Goal: Task Accomplishment & Management: Complete application form

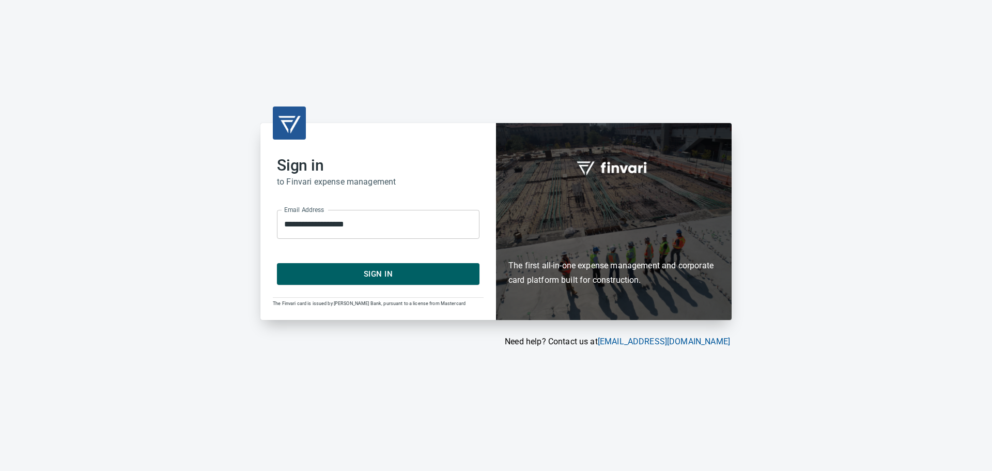
click at [379, 276] on span "Sign In" at bounding box center [378, 273] width 180 height 13
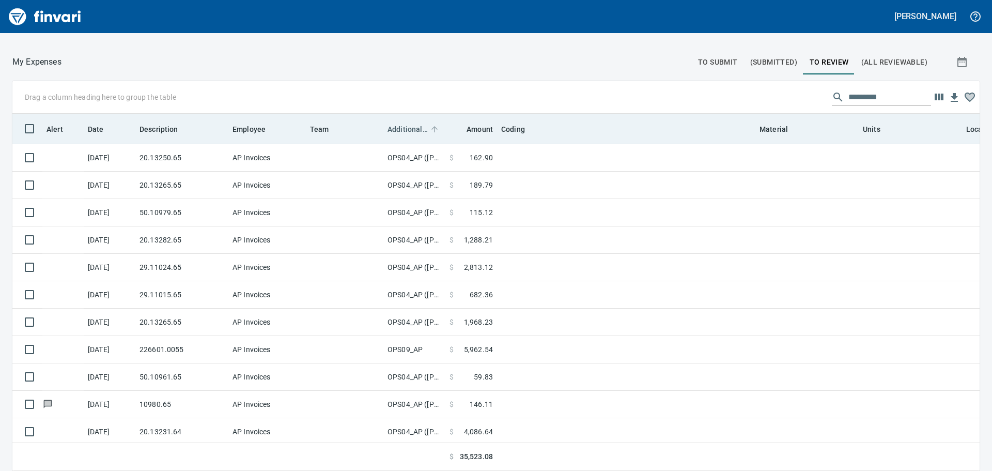
click at [400, 125] on span "Additional Reviewer" at bounding box center [408, 129] width 40 height 12
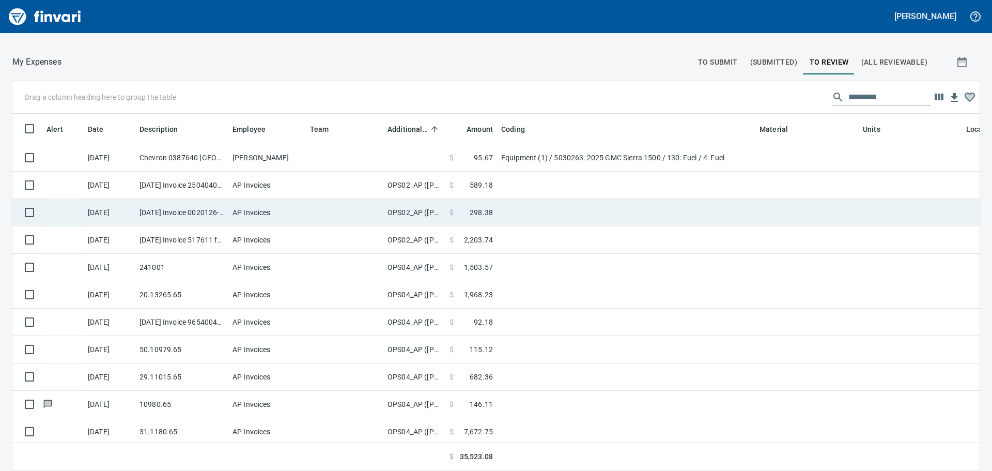
scroll to position [342, 944]
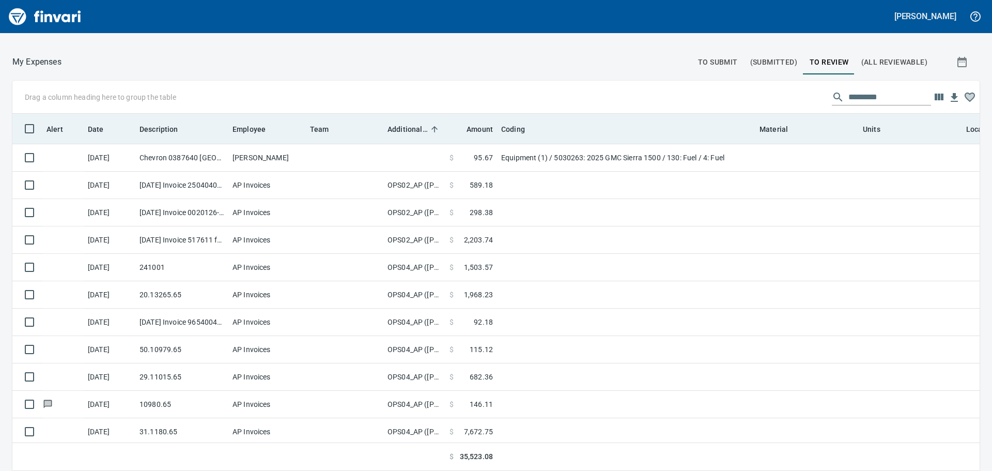
click at [402, 135] on th "Additional Reviewer" at bounding box center [414, 129] width 62 height 30
click at [403, 126] on span "Additional Reviewer" at bounding box center [408, 129] width 40 height 12
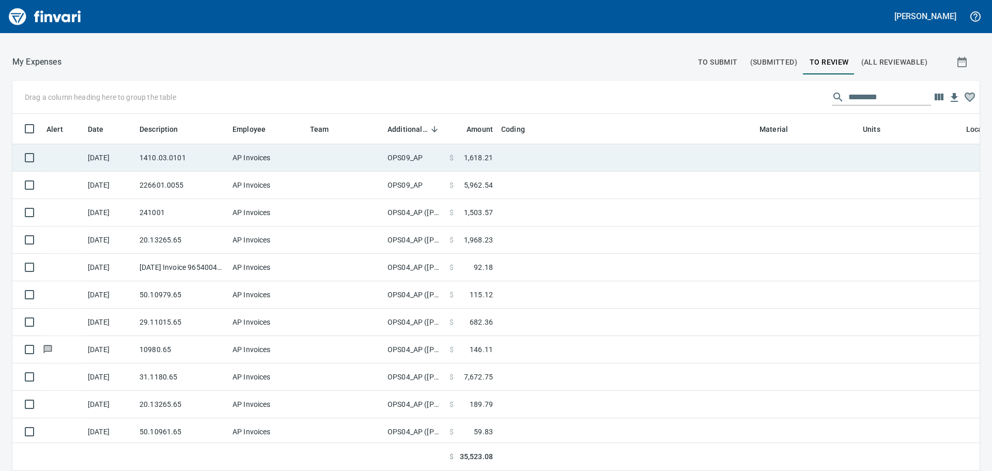
click at [408, 152] on td "OPS09_AP" at bounding box center [414, 157] width 62 height 27
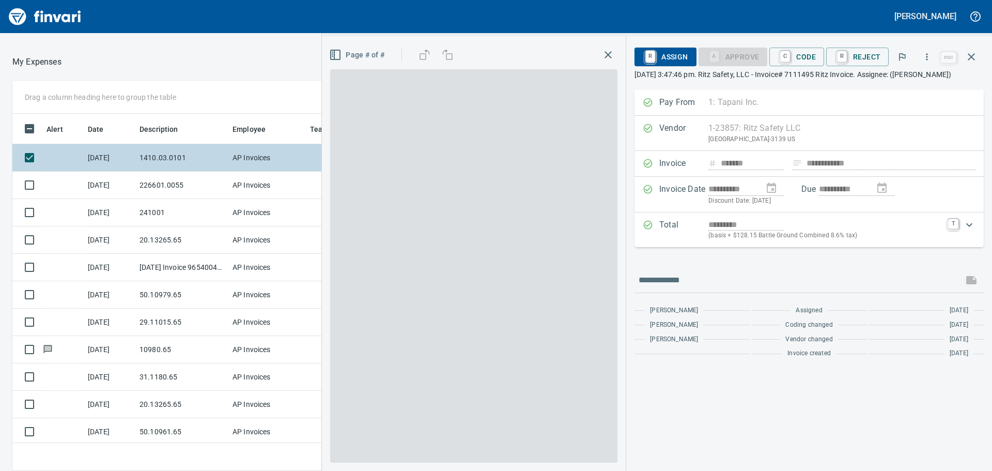
scroll to position [342, 686]
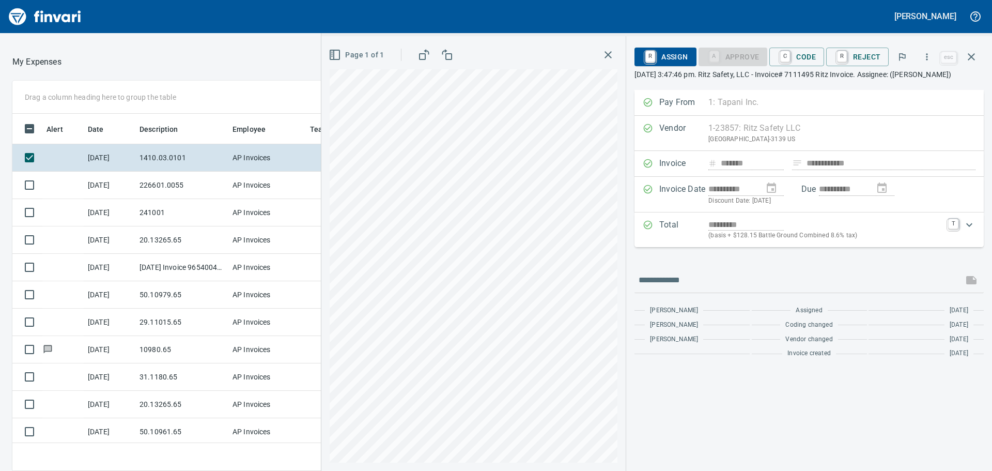
click at [968, 56] on icon "button" at bounding box center [971, 57] width 12 height 12
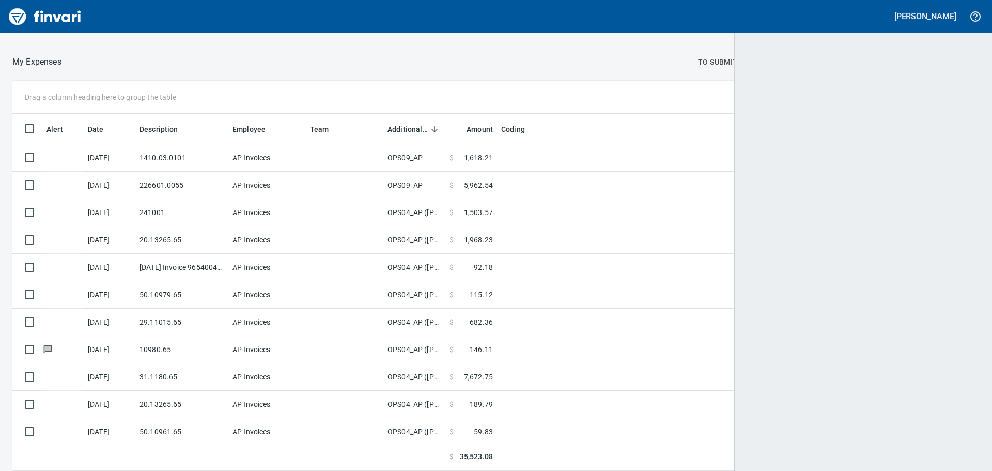
scroll to position [342, 944]
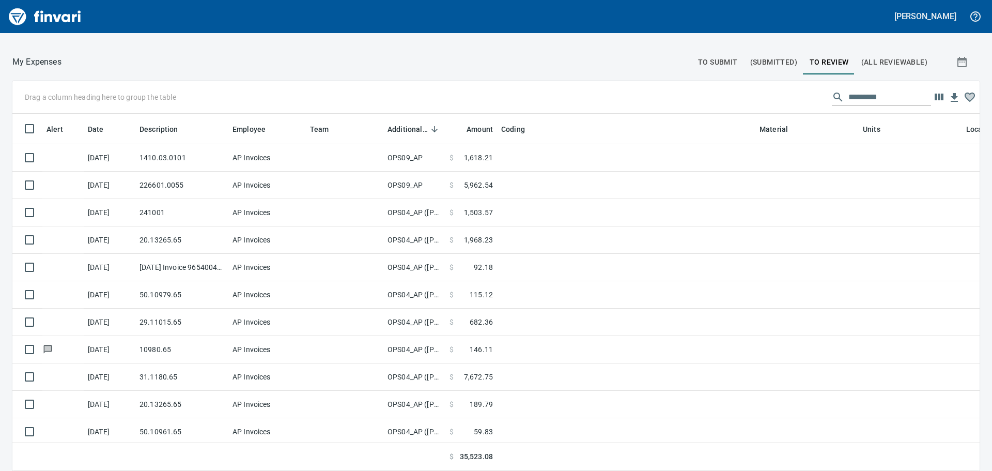
click at [698, 62] on span "To Submit" at bounding box center [718, 62] width 40 height 13
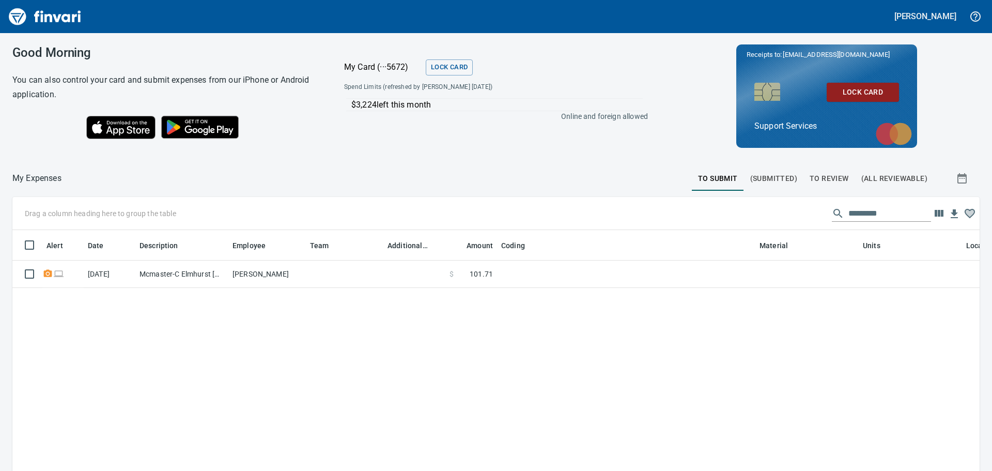
scroll to position [342, 952]
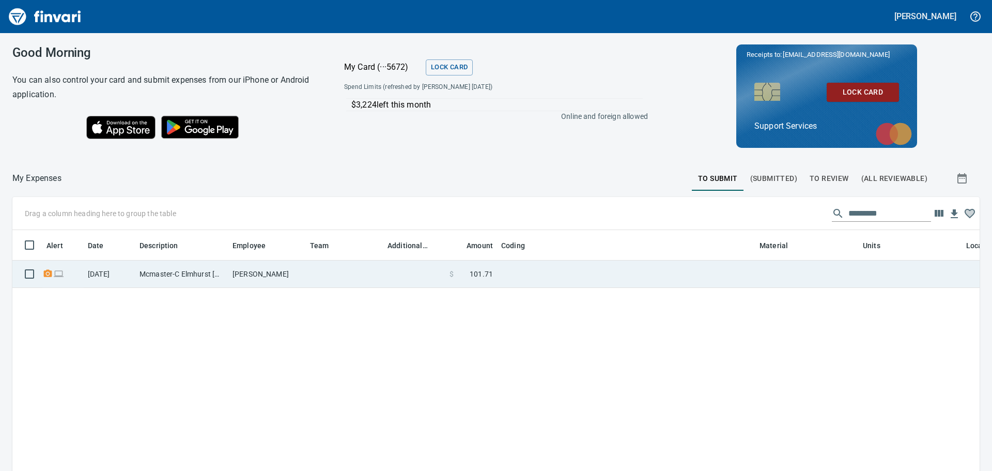
click at [384, 284] on td at bounding box center [414, 273] width 62 height 27
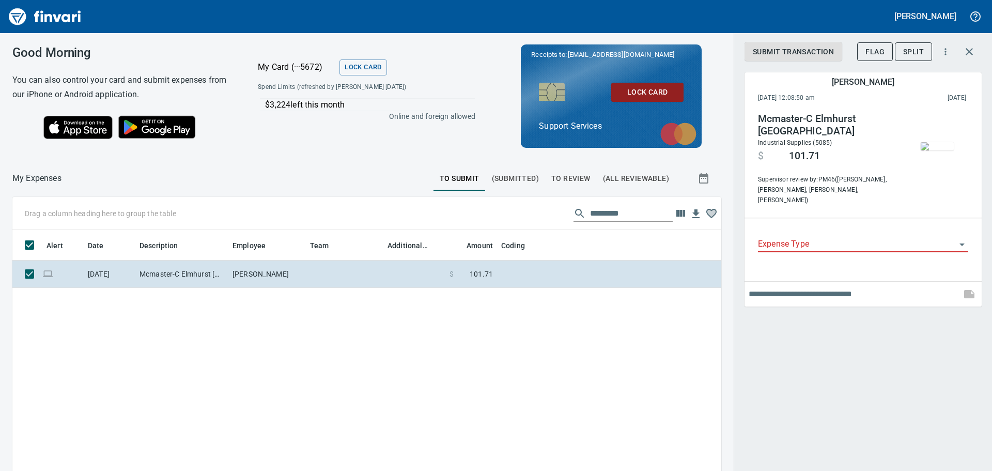
scroll to position [342, 693]
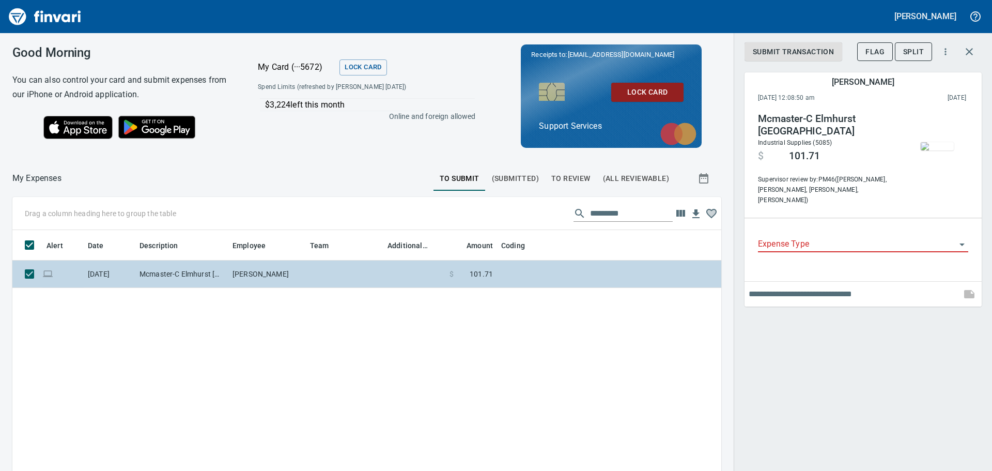
click at [359, 276] on td at bounding box center [345, 273] width 78 height 27
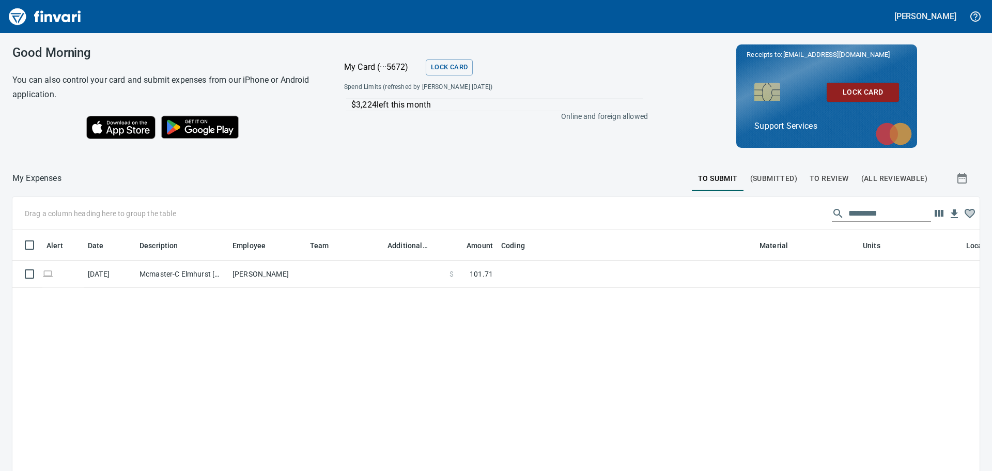
scroll to position [342, 950]
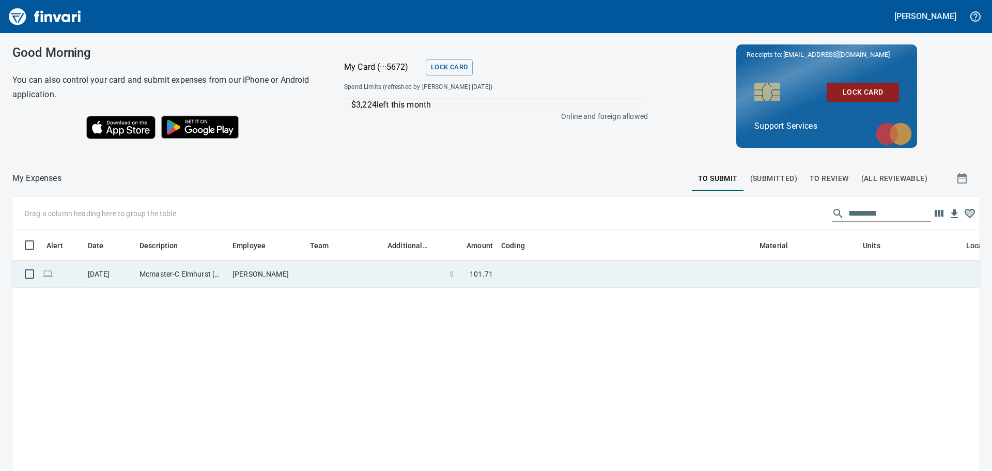
click at [399, 280] on td at bounding box center [414, 273] width 62 height 27
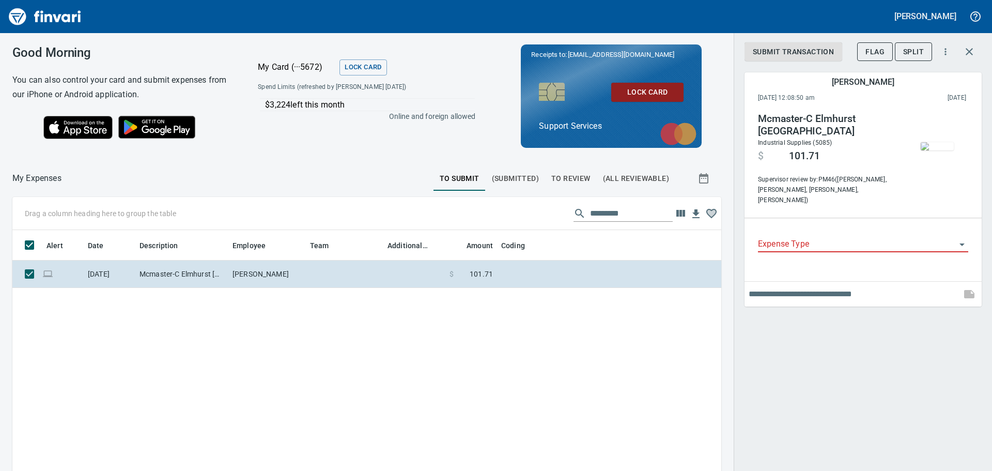
click at [853, 237] on input "Expense Type" at bounding box center [857, 244] width 198 height 14
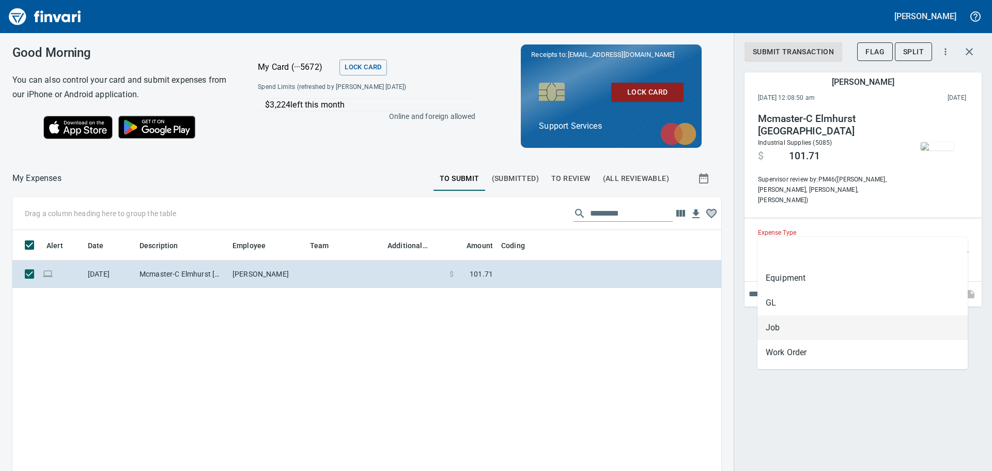
click at [798, 323] on li "Job" at bounding box center [863, 327] width 210 height 25
type input "***"
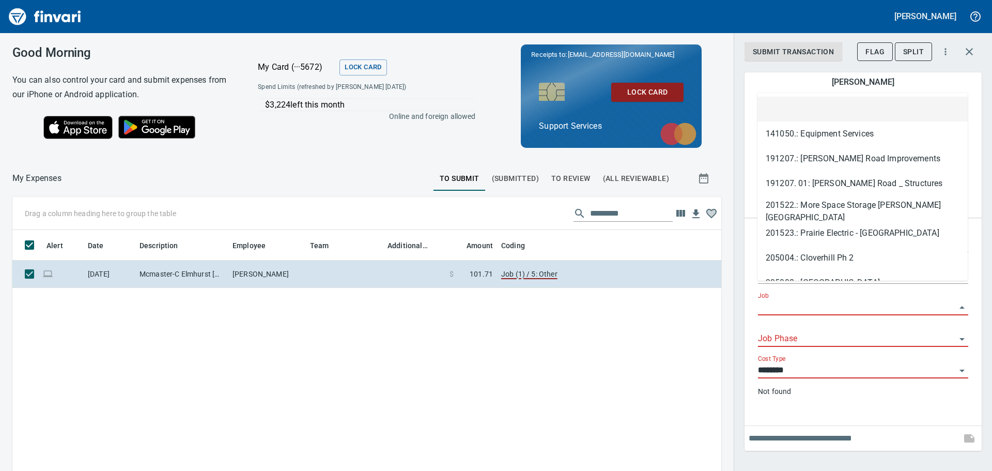
click at [785, 300] on input "Job" at bounding box center [857, 307] width 198 height 14
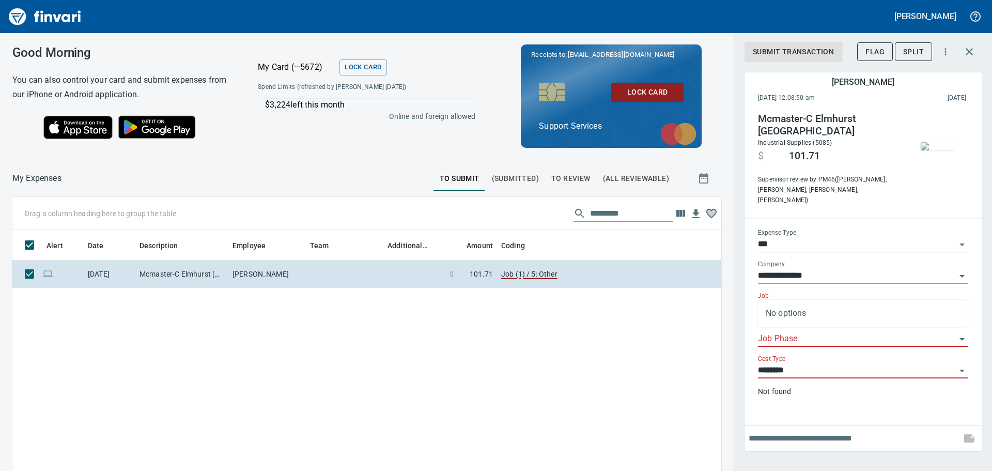
click at [834, 292] on div "Job *********" at bounding box center [863, 303] width 210 height 23
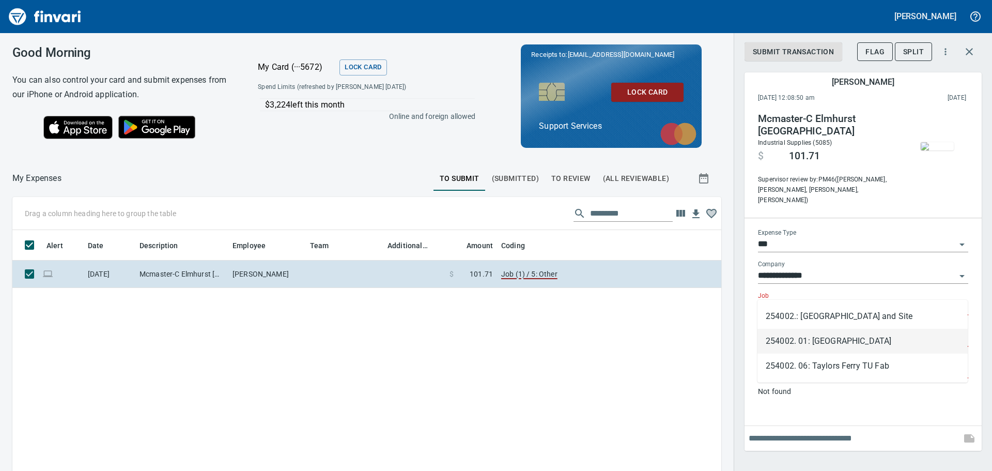
click at [846, 337] on li "254002. 01: [GEOGRAPHIC_DATA]" at bounding box center [863, 341] width 210 height 25
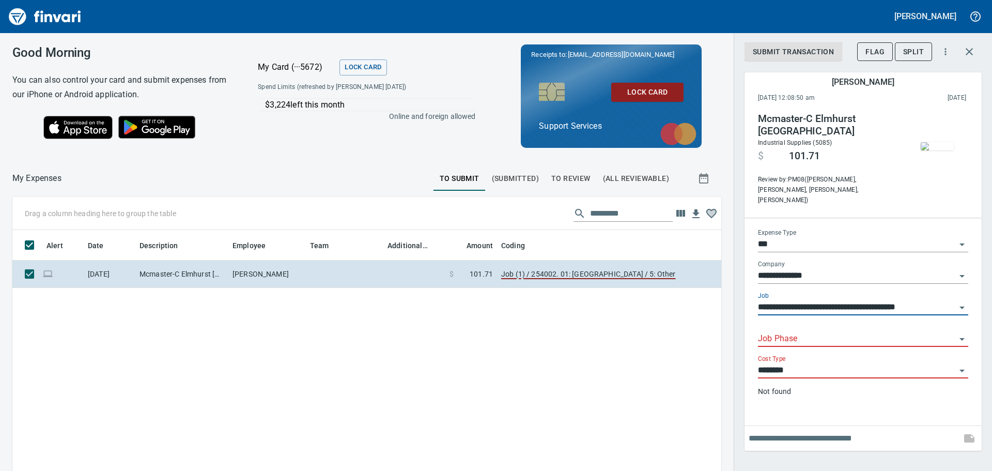
type input "**********"
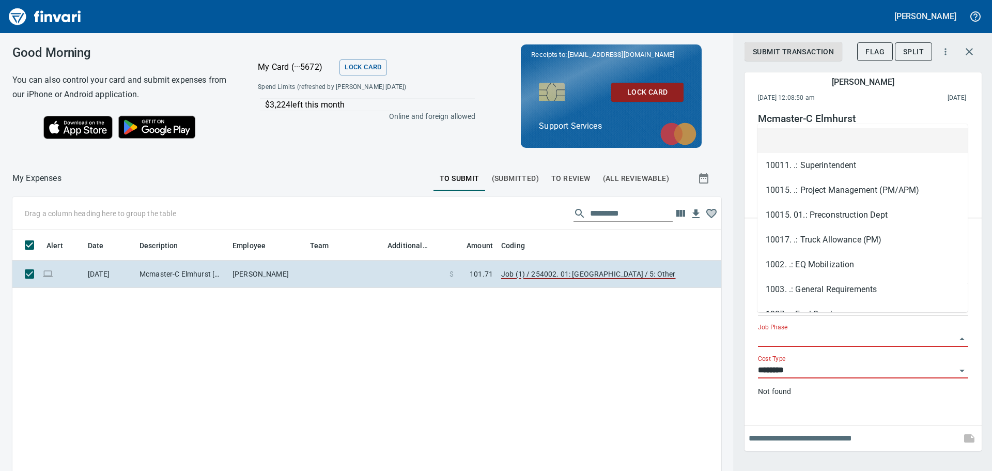
click at [828, 332] on input "Job Phase" at bounding box center [857, 339] width 198 height 14
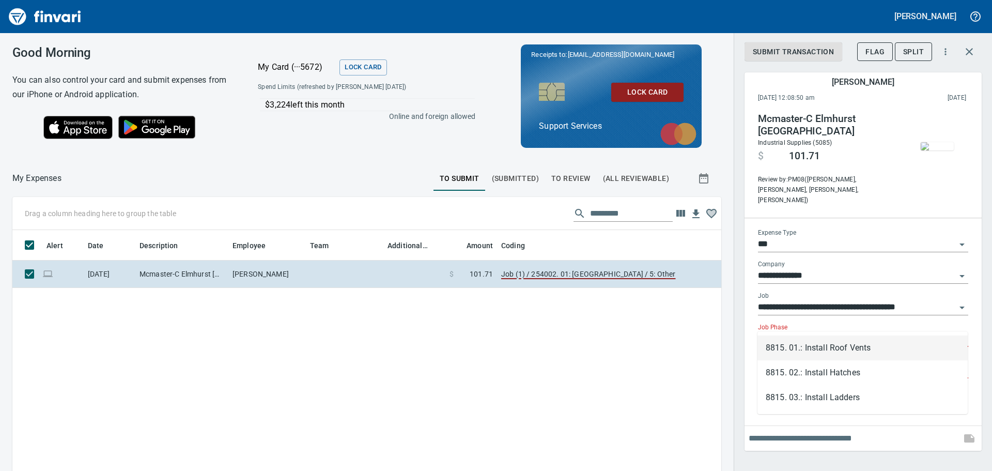
click at [842, 347] on li "8815. 01.: Install Roof Vents" at bounding box center [863, 347] width 210 height 25
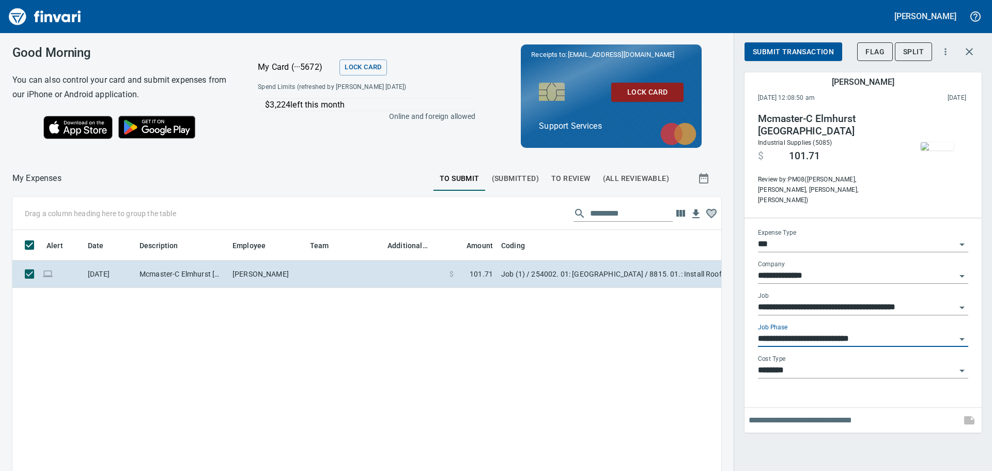
type input "**********"
click at [809, 412] on input "text" at bounding box center [853, 420] width 208 height 17
click at [815, 412] on input "text" at bounding box center [853, 420] width 208 height 17
type input "*"
click at [773, 412] on input "**********" at bounding box center [853, 420] width 208 height 17
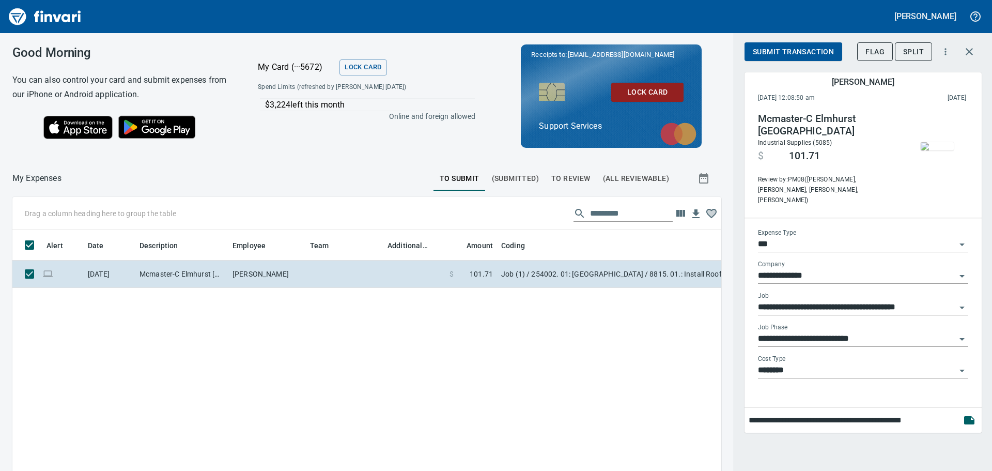
click at [773, 412] on input "**********" at bounding box center [853, 420] width 208 height 17
drag, startPoint x: 810, startPoint y: 401, endPoint x: 751, endPoint y: 400, distance: 58.9
click at [751, 412] on input "**********" at bounding box center [853, 420] width 208 height 17
click at [769, 412] on input "**********" at bounding box center [853, 420] width 208 height 17
type input "**********"
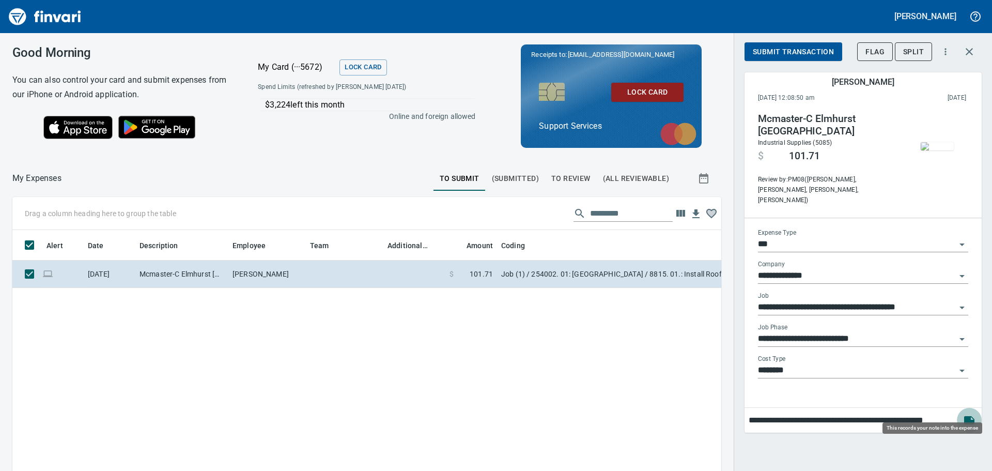
click at [976, 408] on button "button" at bounding box center [969, 420] width 25 height 25
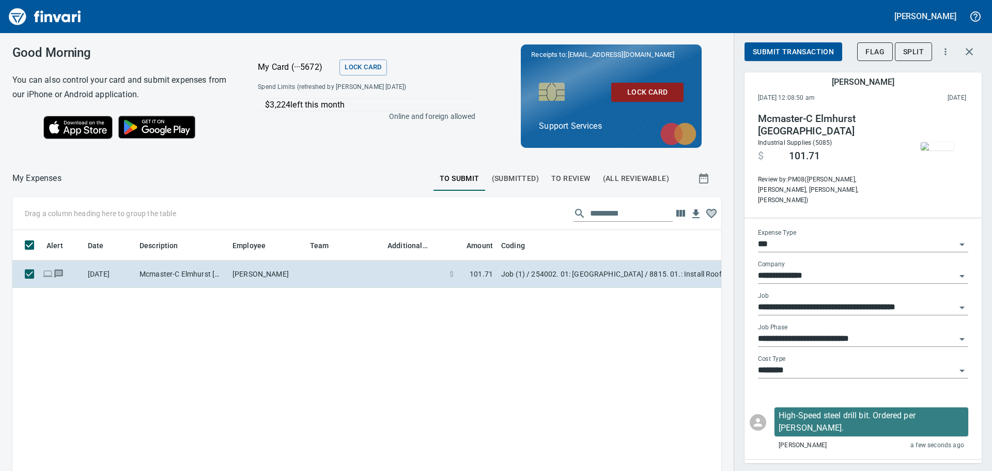
click at [800, 52] on span "Submit Transaction" at bounding box center [793, 51] width 81 height 13
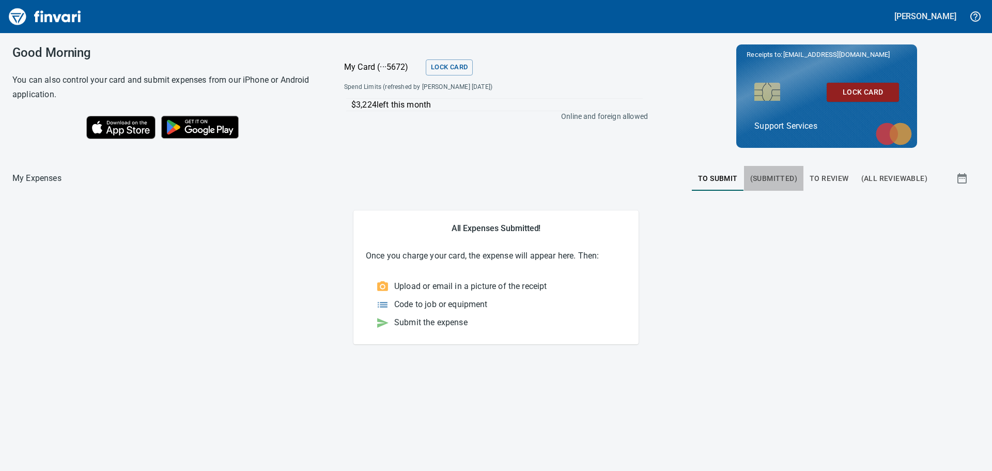
click at [769, 177] on span "(Submitted)" at bounding box center [773, 178] width 47 height 13
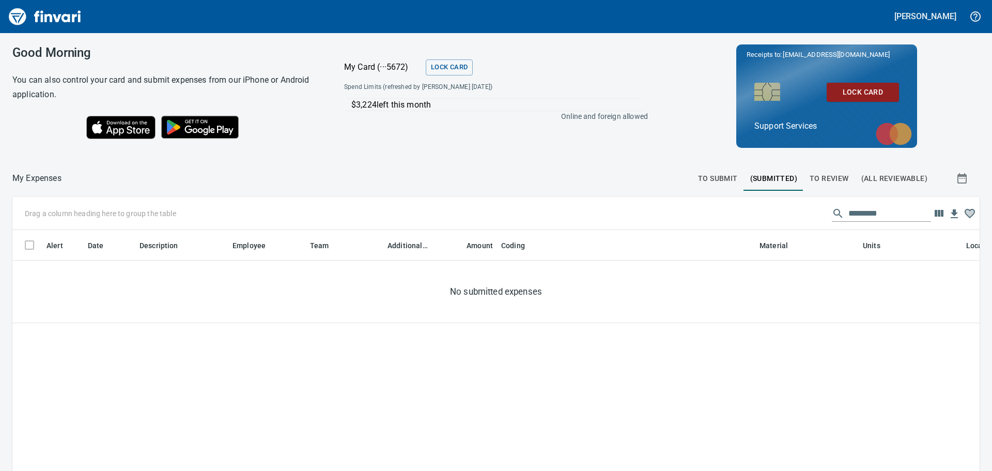
scroll to position [342, 952]
click at [810, 175] on span "To Review" at bounding box center [829, 178] width 39 height 13
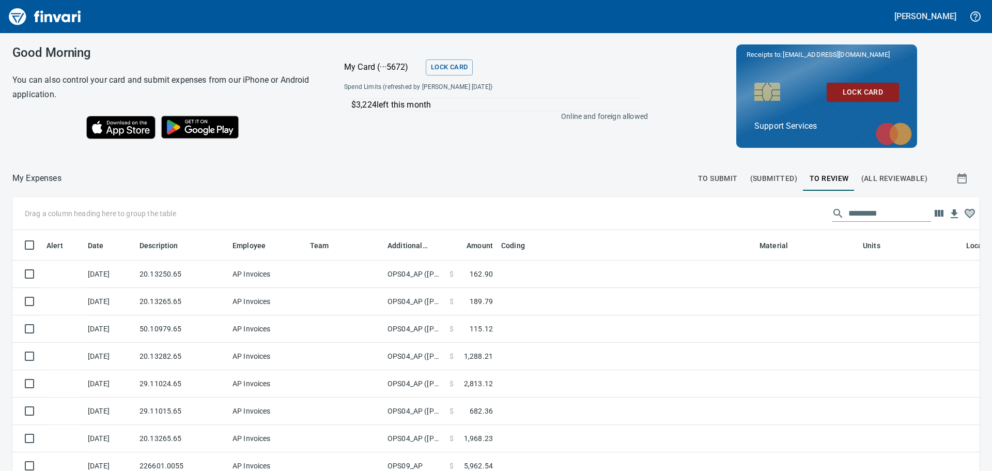
click at [720, 178] on span "To Submit" at bounding box center [718, 178] width 40 height 13
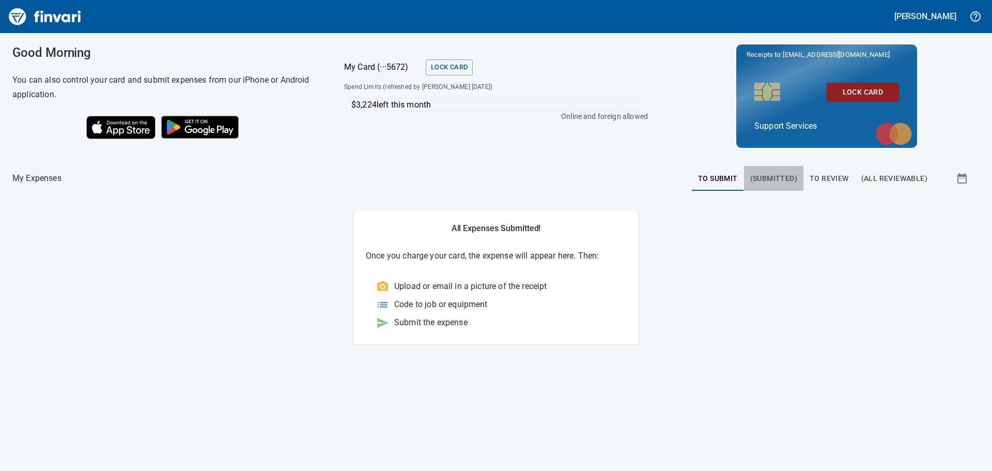
click at [775, 179] on span "(Submitted)" at bounding box center [773, 178] width 47 height 13
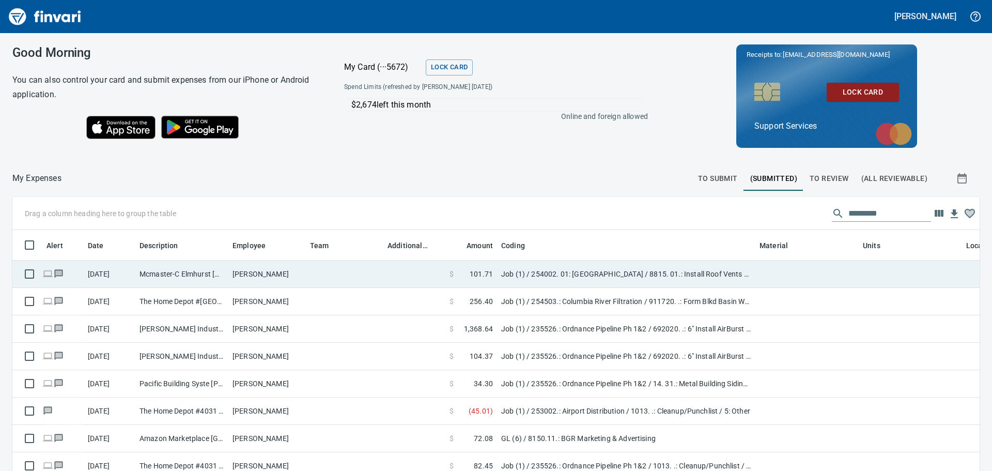
scroll to position [342, 944]
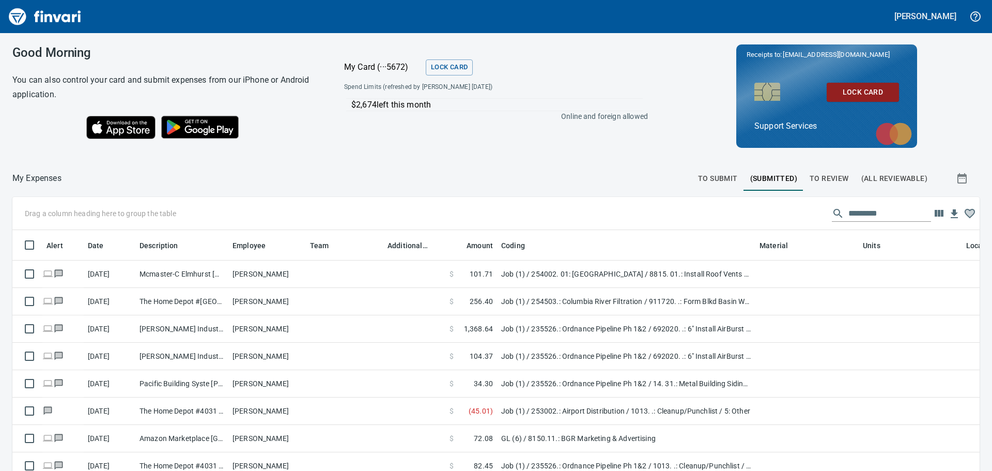
click at [825, 176] on span "To Review" at bounding box center [829, 178] width 39 height 13
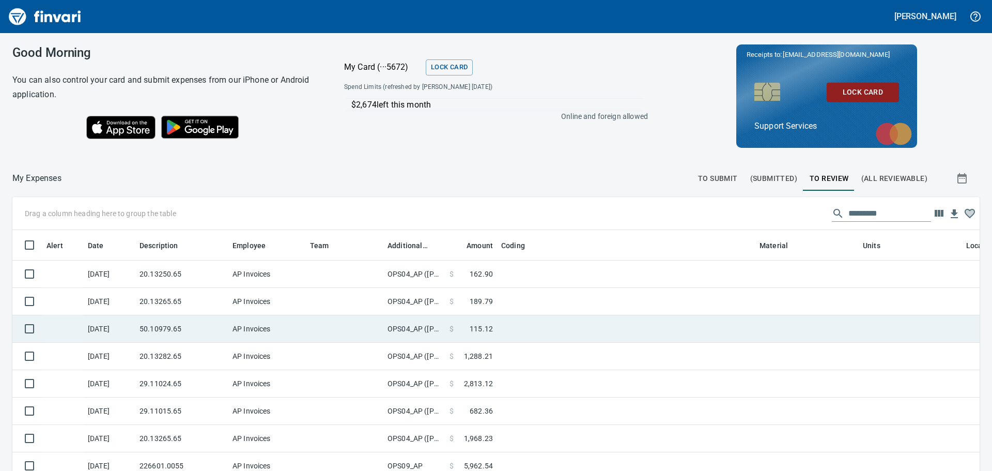
scroll to position [342, 944]
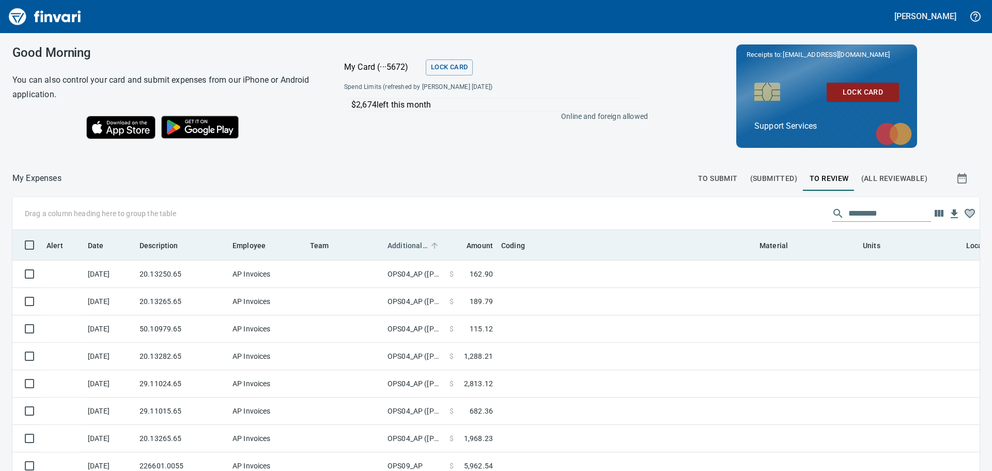
click at [417, 250] on span "Additional Reviewer" at bounding box center [408, 245] width 40 height 12
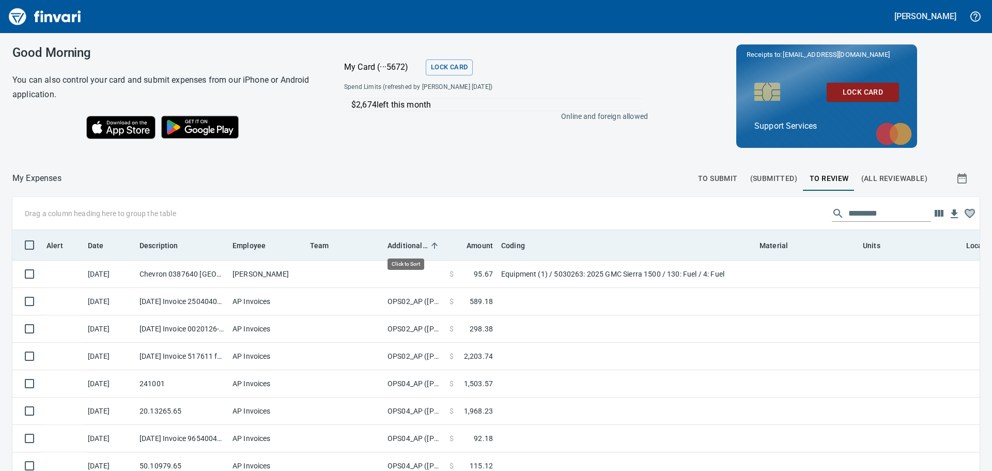
click at [417, 250] on span "Additional Reviewer" at bounding box center [408, 245] width 40 height 12
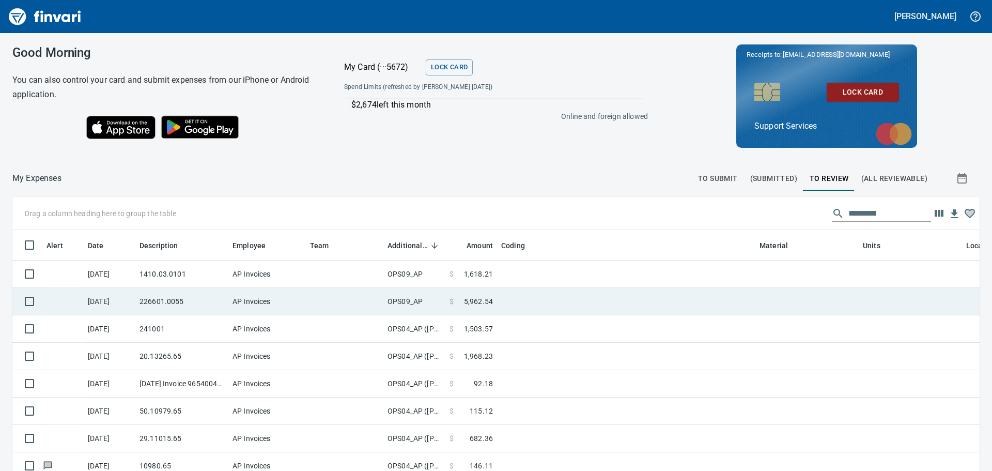
click at [586, 306] on td at bounding box center [626, 301] width 258 height 27
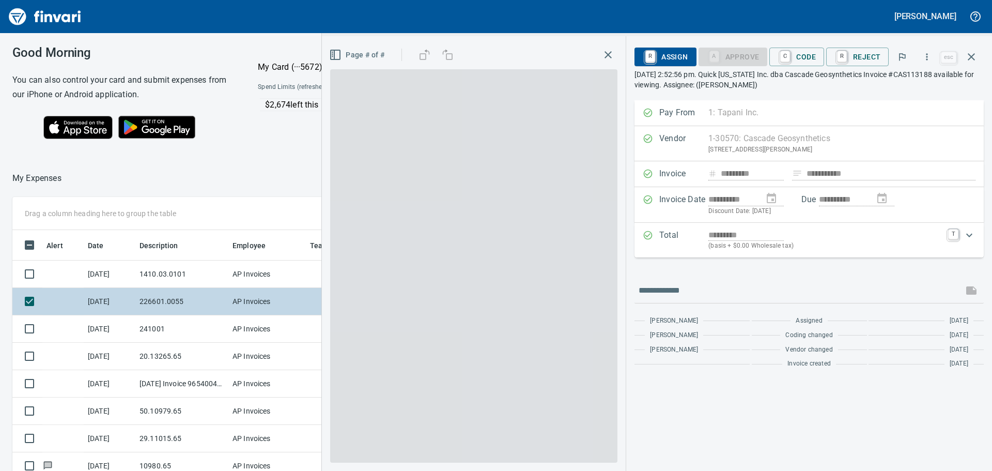
scroll to position [342, 686]
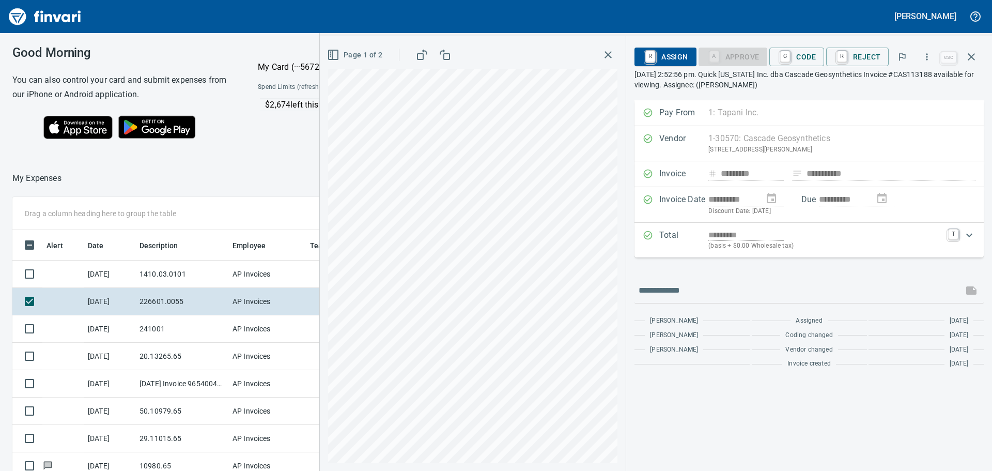
click at [370, 470] on html "[PERSON_NAME] Good Morning You can also control your card and submit expenses f…" at bounding box center [496, 235] width 992 height 471
click at [930, 58] on icon "button" at bounding box center [927, 57] width 10 height 10
click at [907, 83] on span "Download" at bounding box center [925, 87] width 99 height 12
click at [797, 61] on span "C Code" at bounding box center [797, 57] width 38 height 18
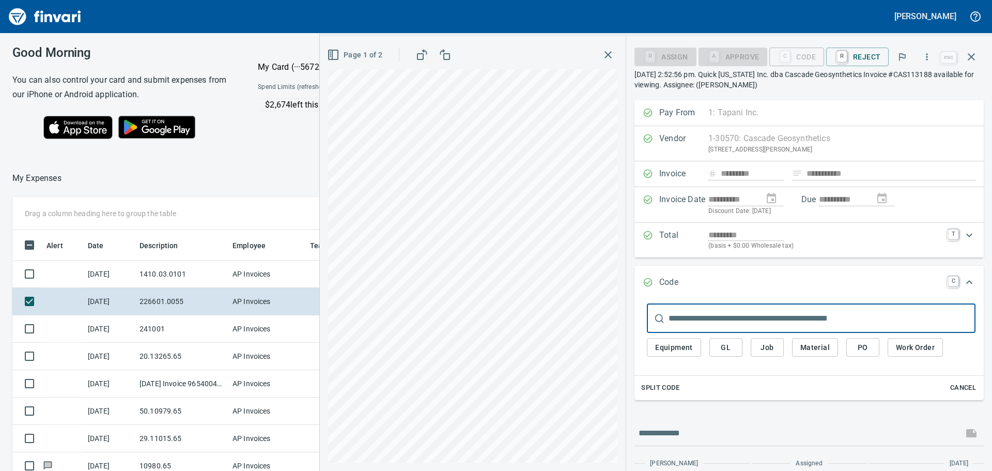
click at [739, 343] on button "GL" at bounding box center [725, 347] width 33 height 19
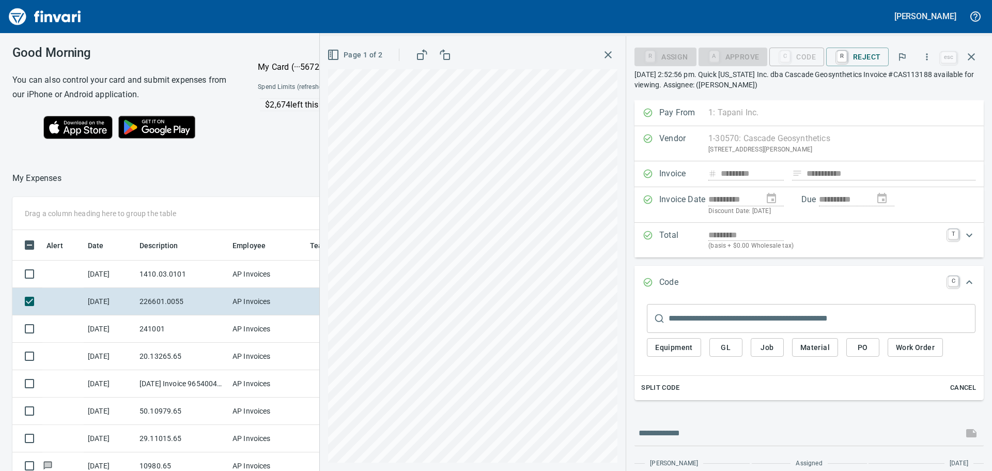
click at [727, 344] on span "GL" at bounding box center [726, 347] width 17 height 13
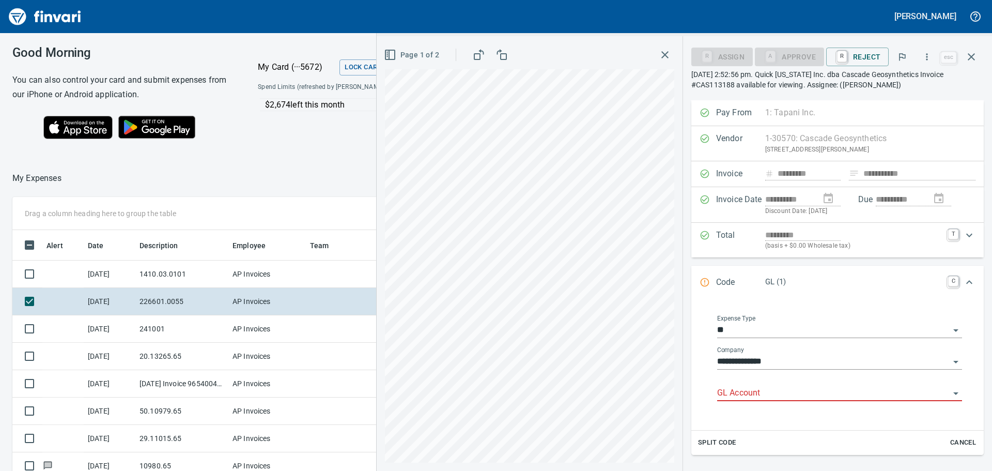
click at [767, 385] on div "GL Account" at bounding box center [839, 389] width 245 height 23
click at [757, 416] on li "6027.66.10: EC Supplies/Misc" at bounding box center [837, 419] width 236 height 25
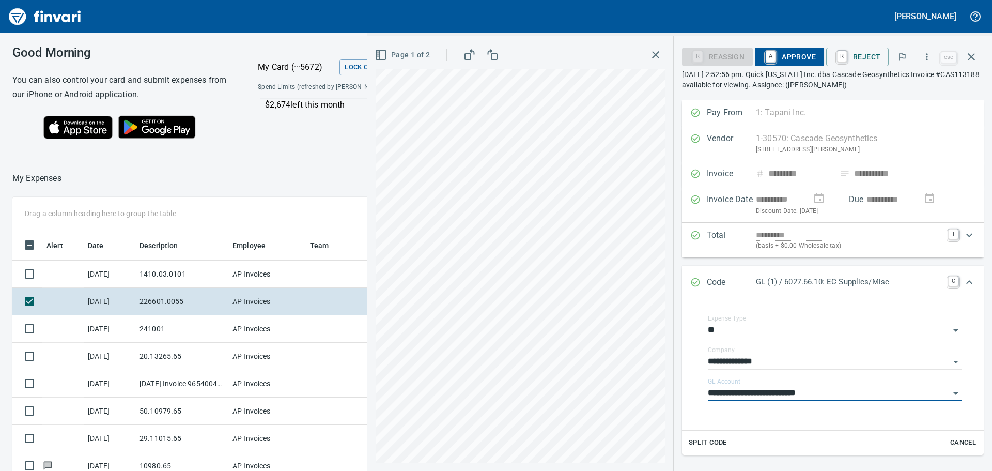
type input "**********"
click at [808, 50] on span "A Approve" at bounding box center [789, 57] width 53 height 18
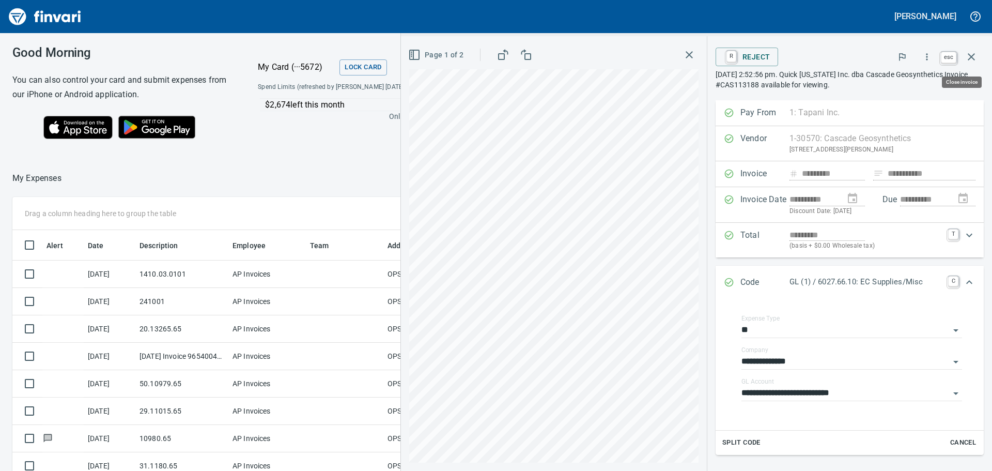
click at [976, 57] on icon "button" at bounding box center [971, 57] width 12 height 12
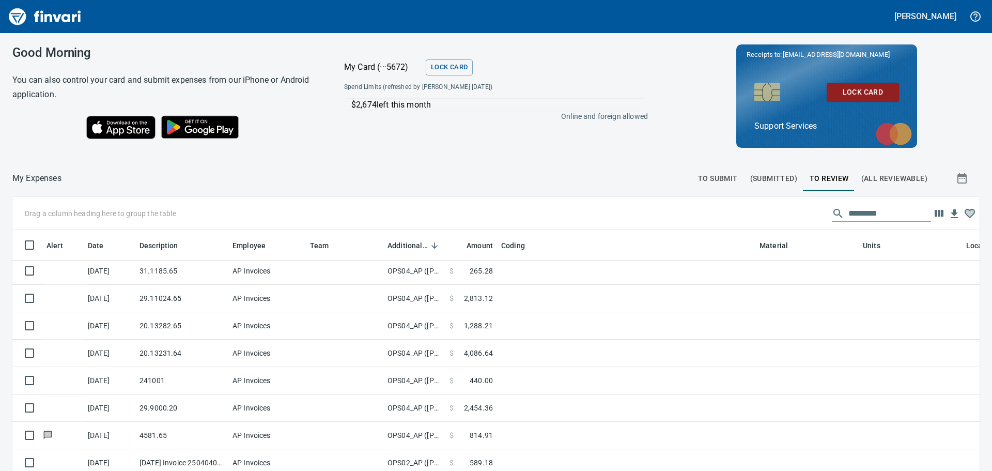
click at [755, 181] on span "(Submitted)" at bounding box center [773, 178] width 47 height 13
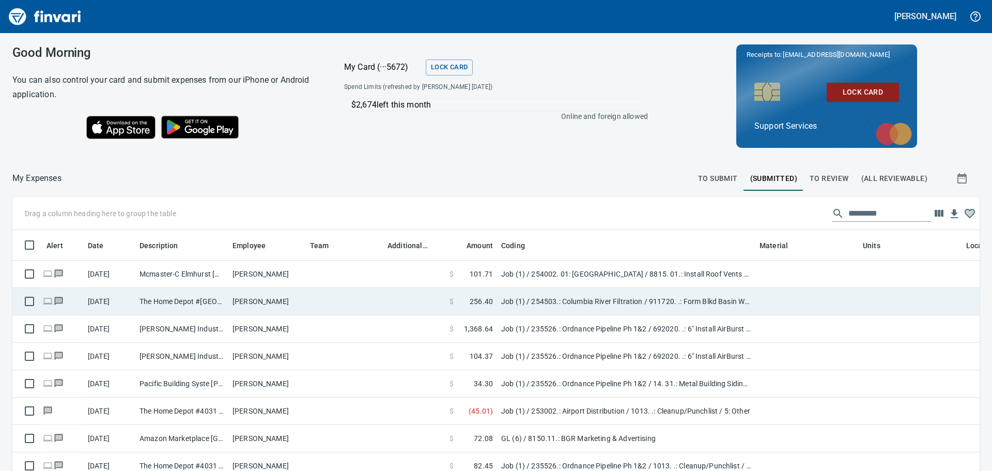
scroll to position [342, 944]
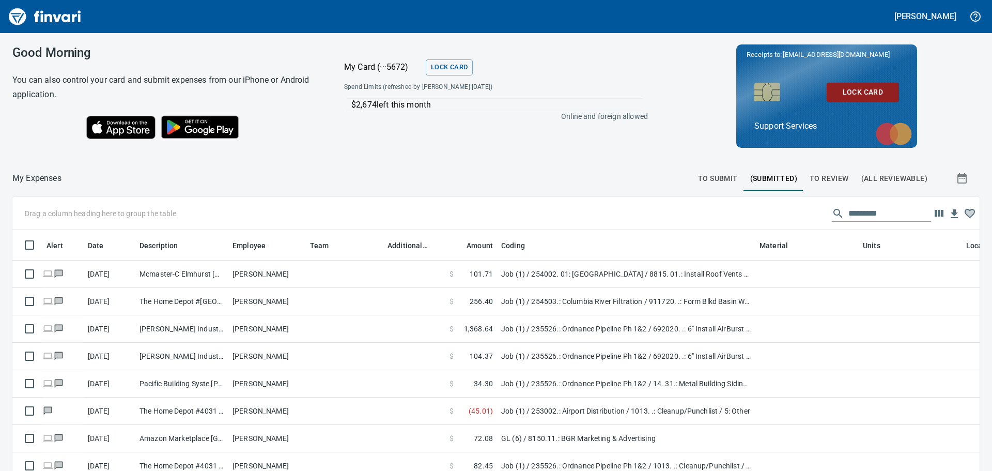
click at [825, 176] on span "To Review" at bounding box center [829, 178] width 39 height 13
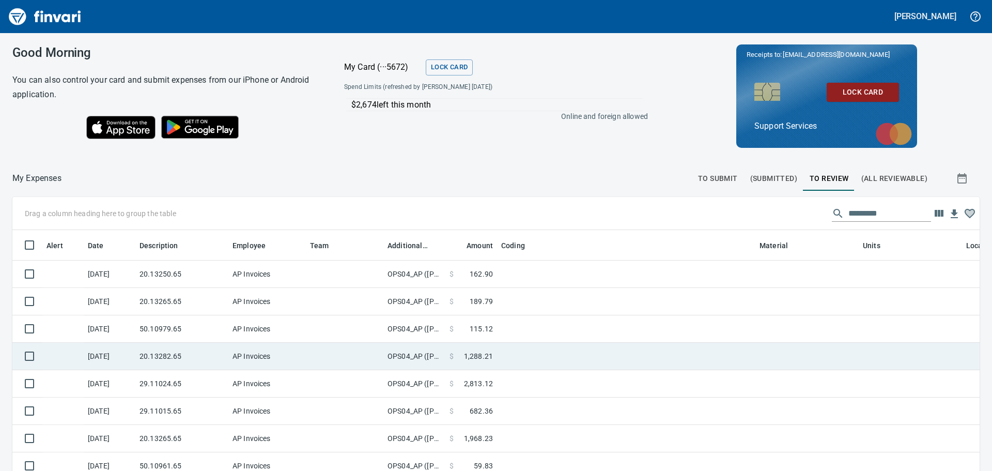
scroll to position [1, 1]
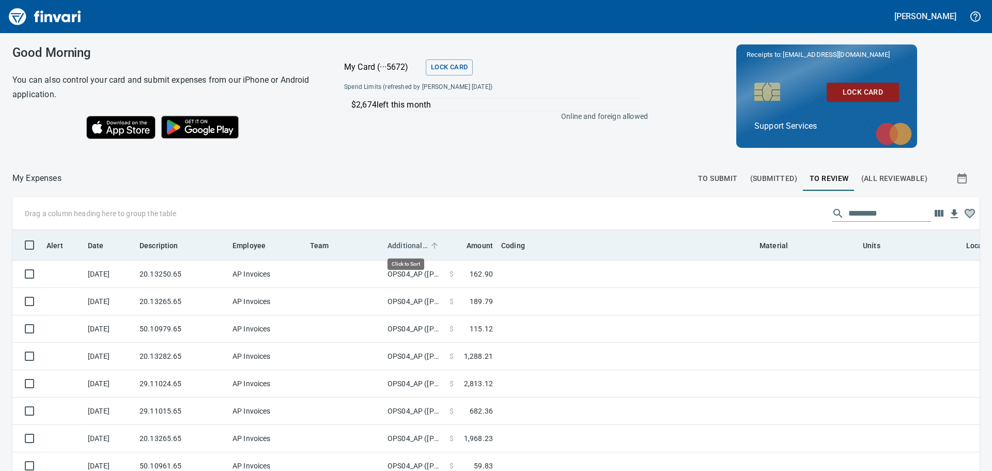
click at [400, 248] on span "Additional Reviewer" at bounding box center [408, 245] width 40 height 12
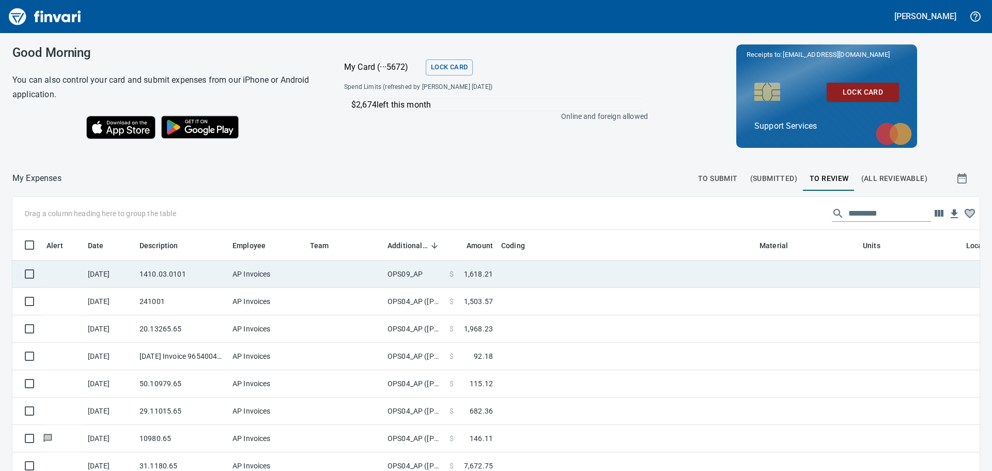
click at [402, 269] on td "OPS09_AP" at bounding box center [414, 273] width 62 height 27
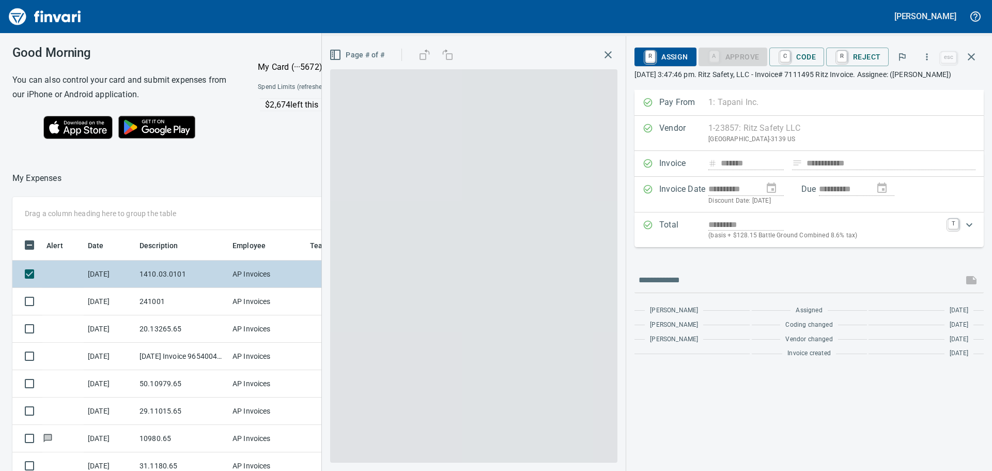
scroll to position [342, 686]
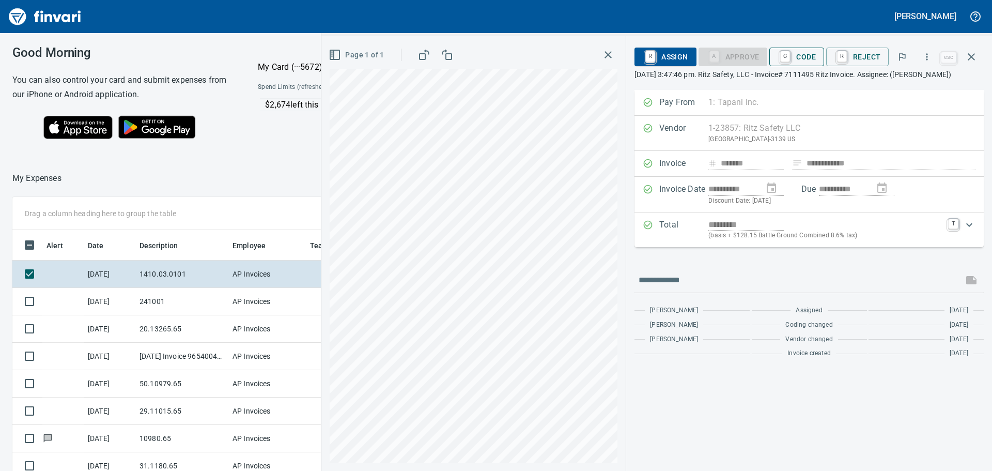
click at [802, 56] on span "C Code" at bounding box center [797, 57] width 38 height 18
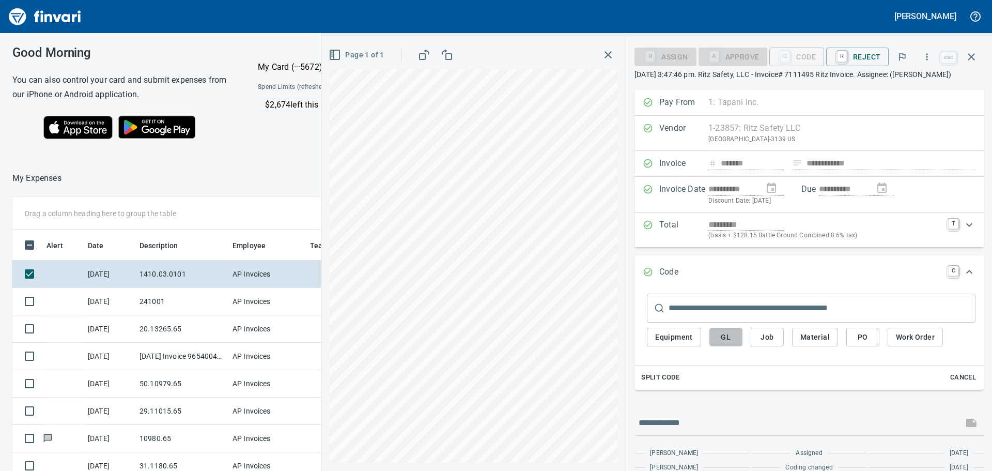
click at [721, 330] on button "GL" at bounding box center [725, 337] width 33 height 19
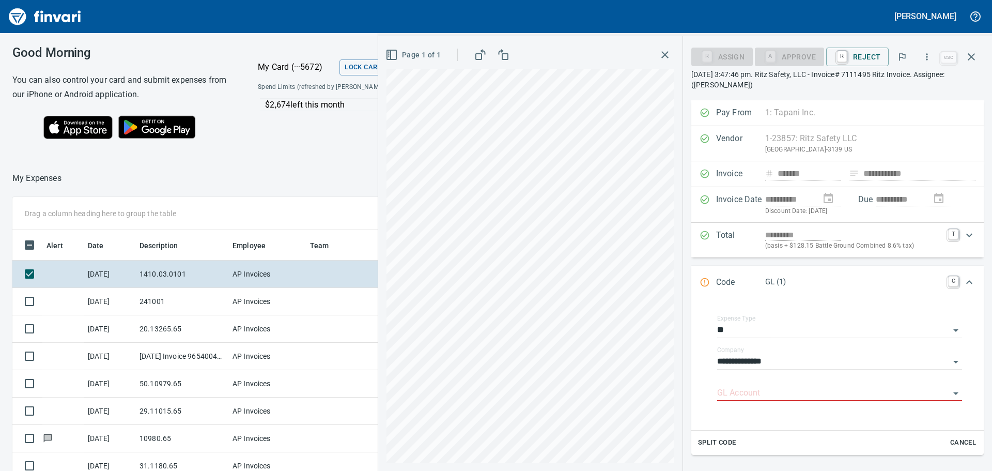
click at [713, 310] on div "**********" at bounding box center [839, 363] width 261 height 115
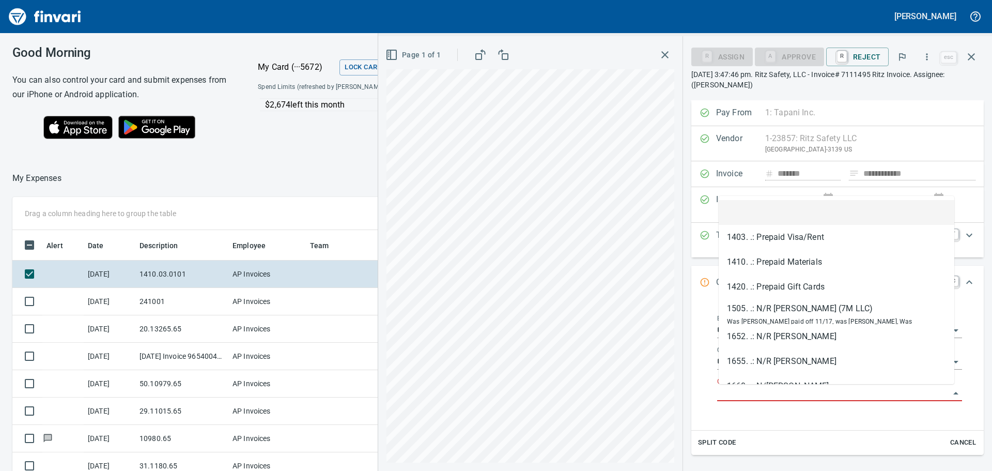
click at [729, 397] on input "GL Account" at bounding box center [833, 393] width 233 height 14
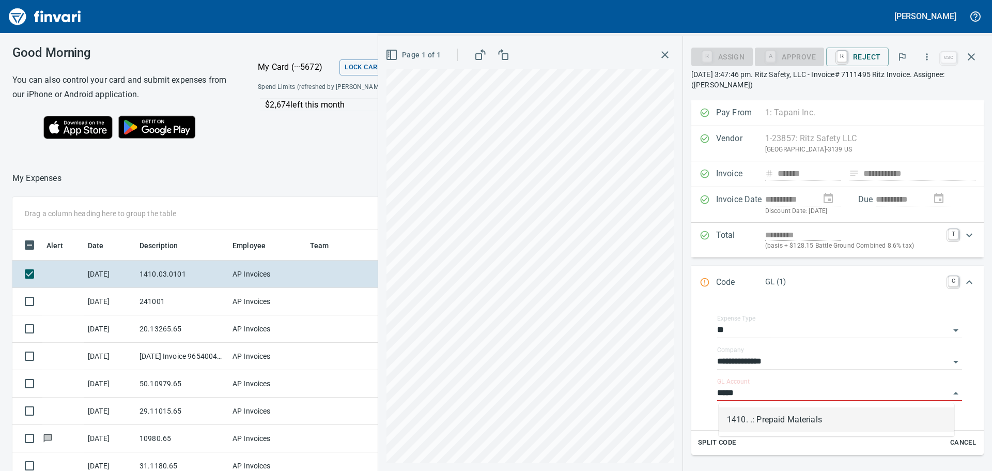
click at [762, 428] on li "1410. .: Prepaid Materials" at bounding box center [837, 419] width 236 height 25
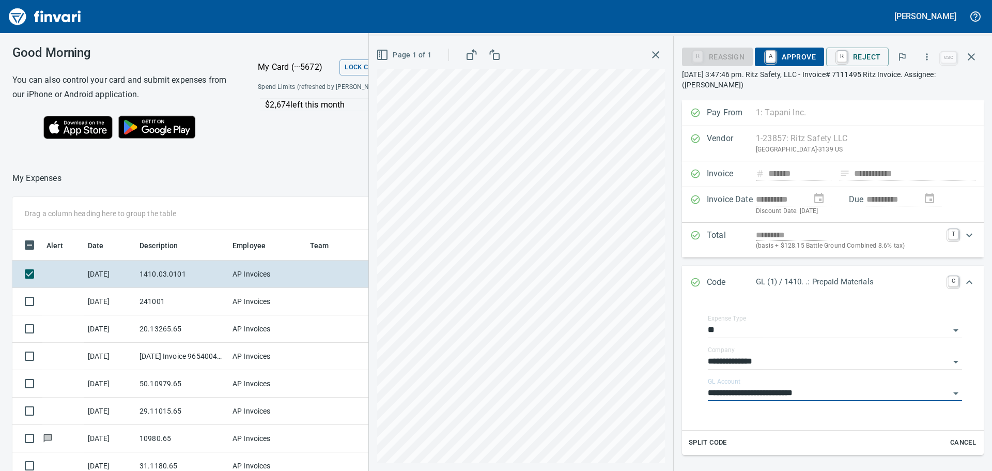
type input "**********"
drag, startPoint x: 795, startPoint y: 54, endPoint x: 796, endPoint y: 175, distance: 120.4
click at [797, 83] on div "R Reassign A Approve R Reject esc [DATE] 3:47:46 pm. Ritz Safety, LLC - Invoice…" at bounding box center [833, 66] width 302 height 45
click at [776, 60] on link "A" at bounding box center [771, 56] width 10 height 11
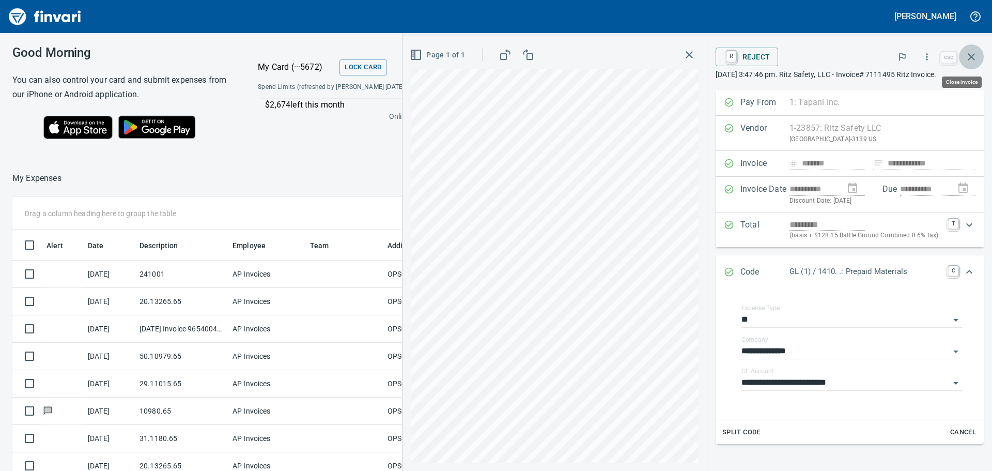
click at [966, 64] on button "button" at bounding box center [971, 56] width 25 height 25
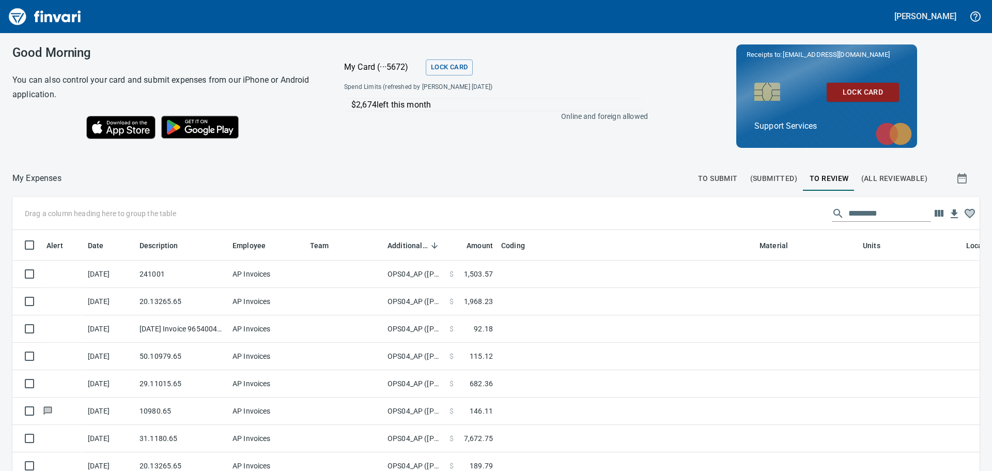
drag, startPoint x: 26, startPoint y: 20, endPoint x: 32, endPoint y: 25, distance: 7.0
click at [26, 20] on img "Finvari" at bounding box center [45, 16] width 78 height 25
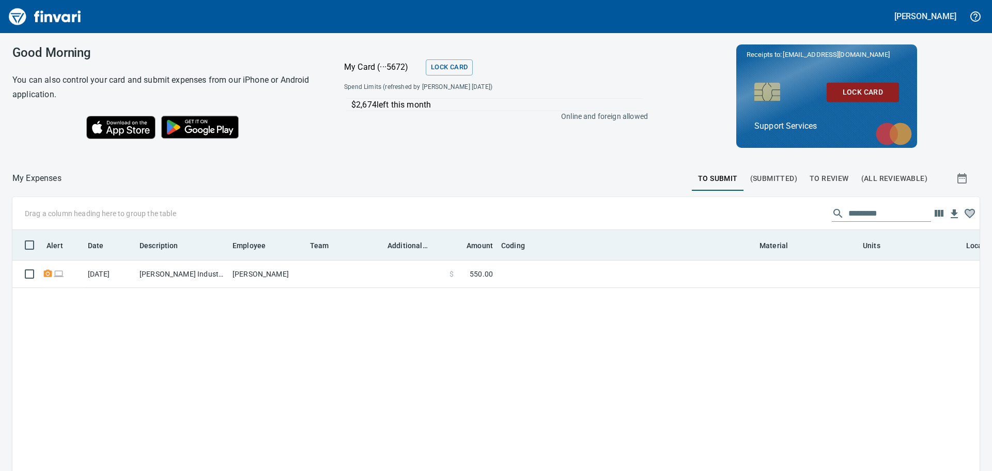
scroll to position [342, 952]
